Goal: Book appointment/travel/reservation

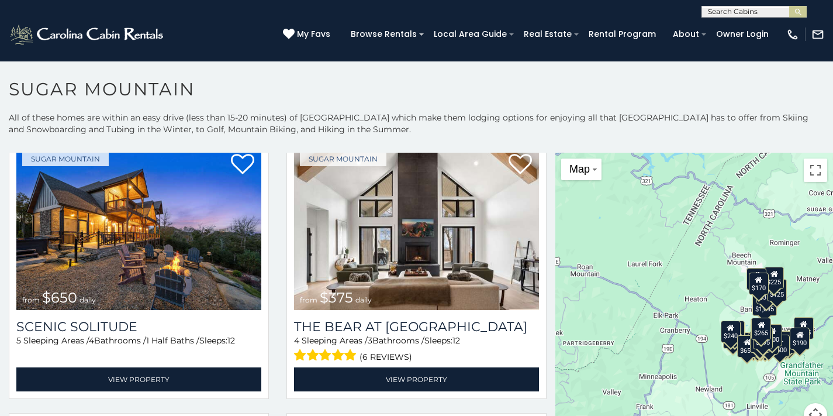
scroll to position [32, 0]
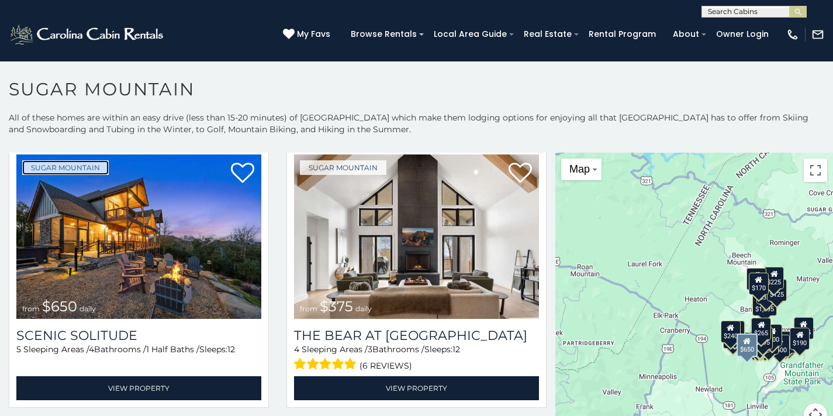
click at [67, 174] on link "Sugar Mountain" at bounding box center [65, 167] width 87 height 15
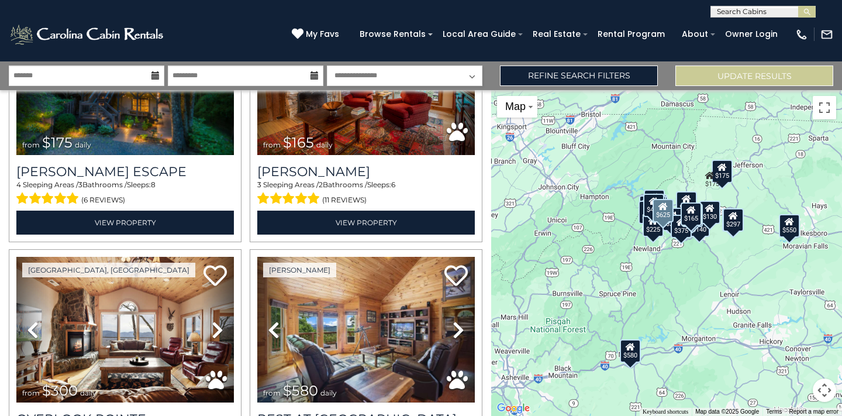
scroll to position [417, 0]
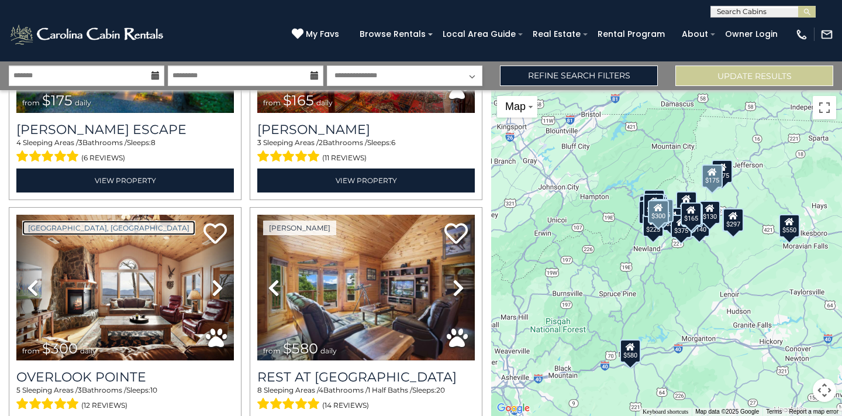
click at [33, 224] on link "[GEOGRAPHIC_DATA], [GEOGRAPHIC_DATA]" at bounding box center [108, 227] width 173 height 15
